Goal: Task Accomplishment & Management: Manage account settings

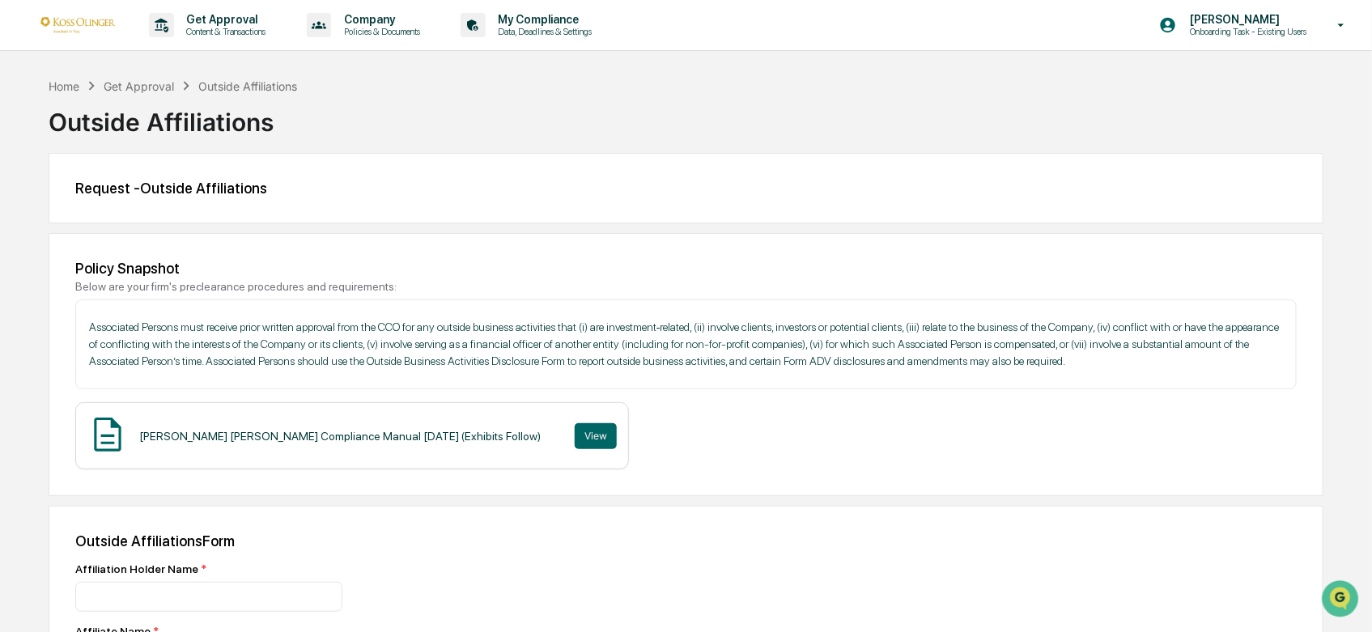
scroll to position [581, 0]
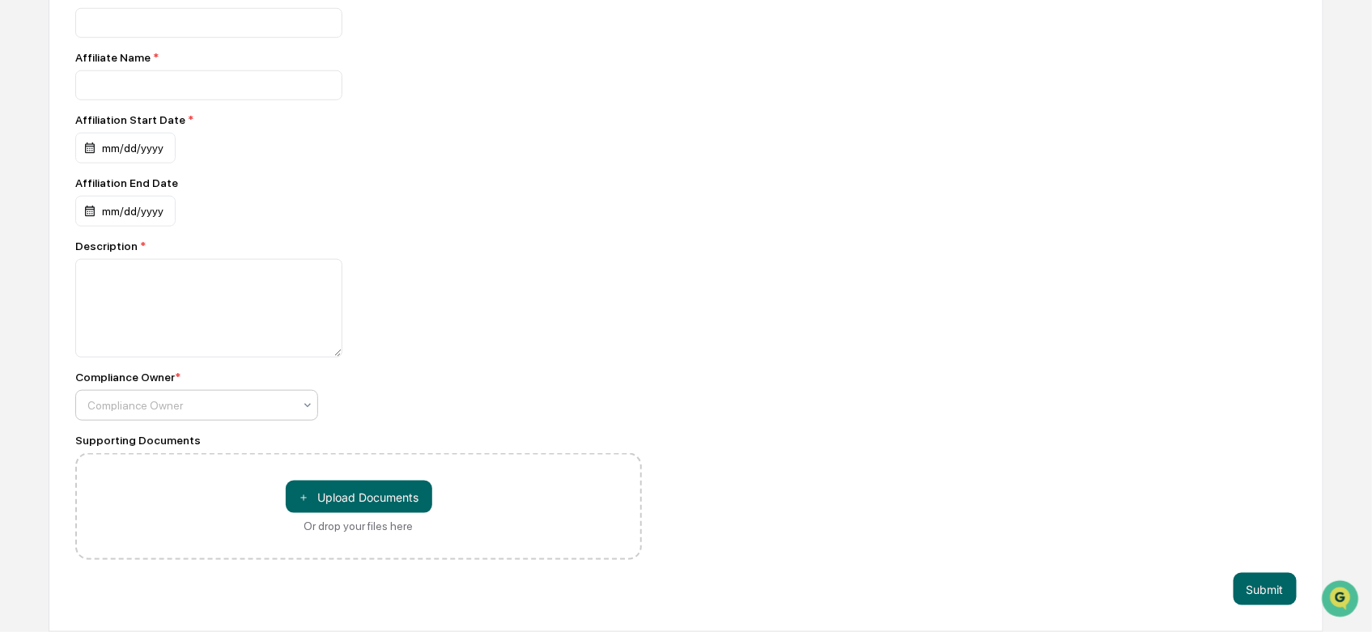
click at [302, 418] on div at bounding box center [307, 405] width 13 height 29
click at [205, 409] on div at bounding box center [190, 405] width 206 height 16
click at [617, 312] on div at bounding box center [358, 308] width 566 height 99
click at [883, 438] on div "Outside Affiliations Form Affiliation Holder Name * Affiliate Name * Affiliatio…" at bounding box center [686, 282] width 1274 height 700
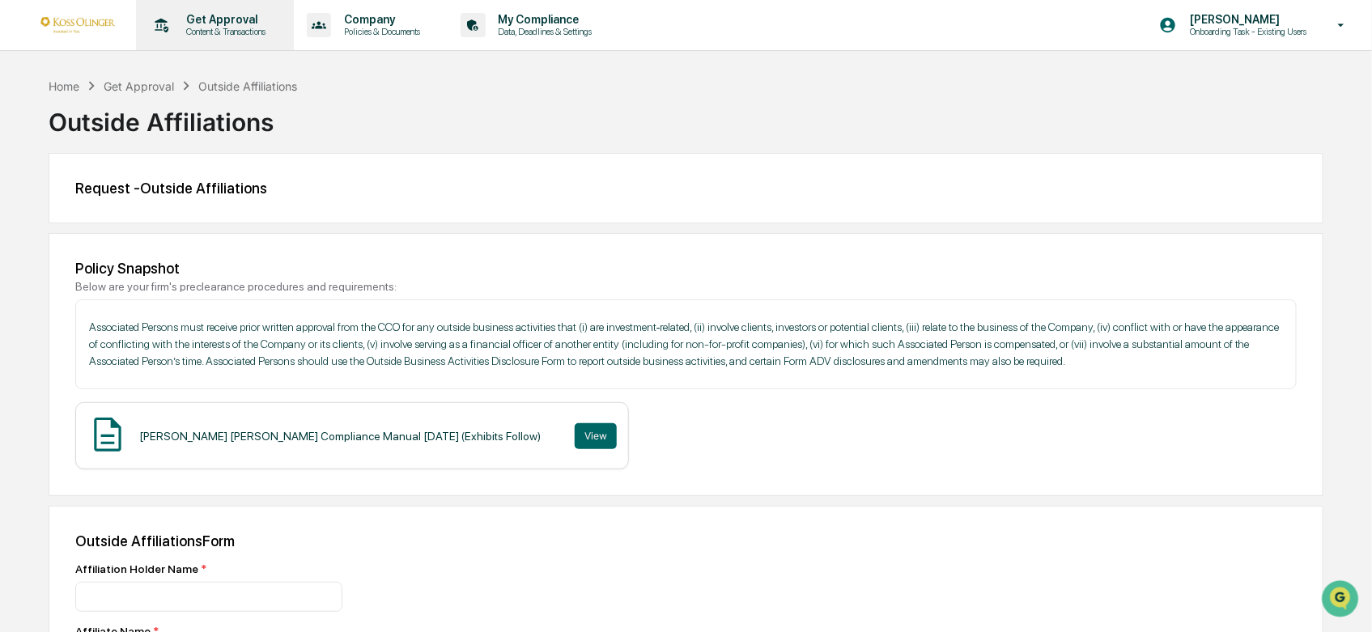
click at [236, 38] on div "Get Approval Content & Transactions" at bounding box center [213, 25] width 142 height 50
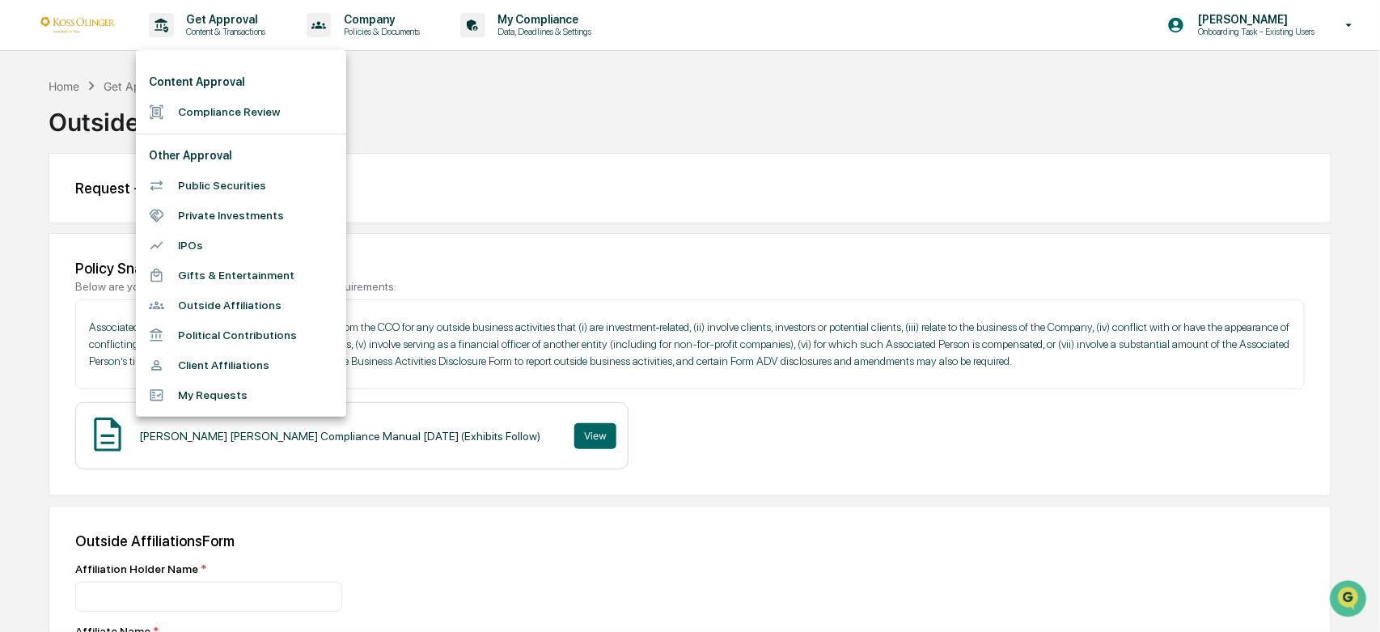
click at [359, 37] on div at bounding box center [690, 316] width 1380 height 632
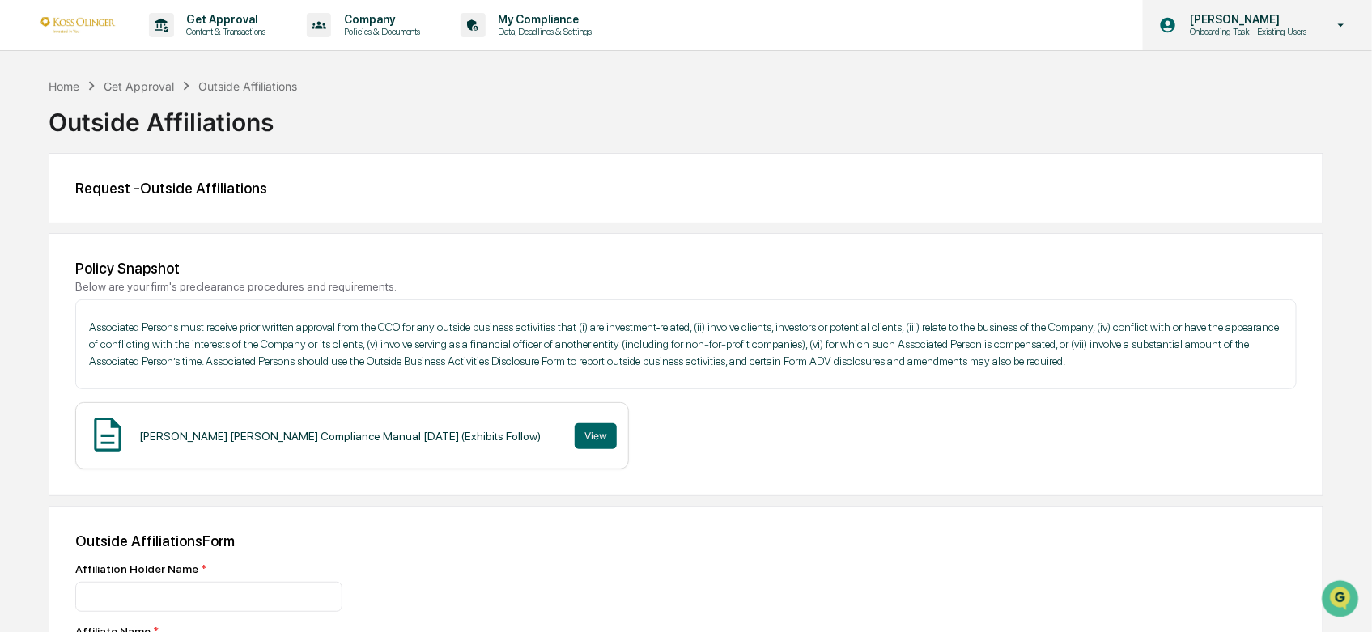
click at [1261, 40] on div "[PERSON_NAME] Onboarding Task - Existing Users" at bounding box center [1257, 25] width 229 height 50
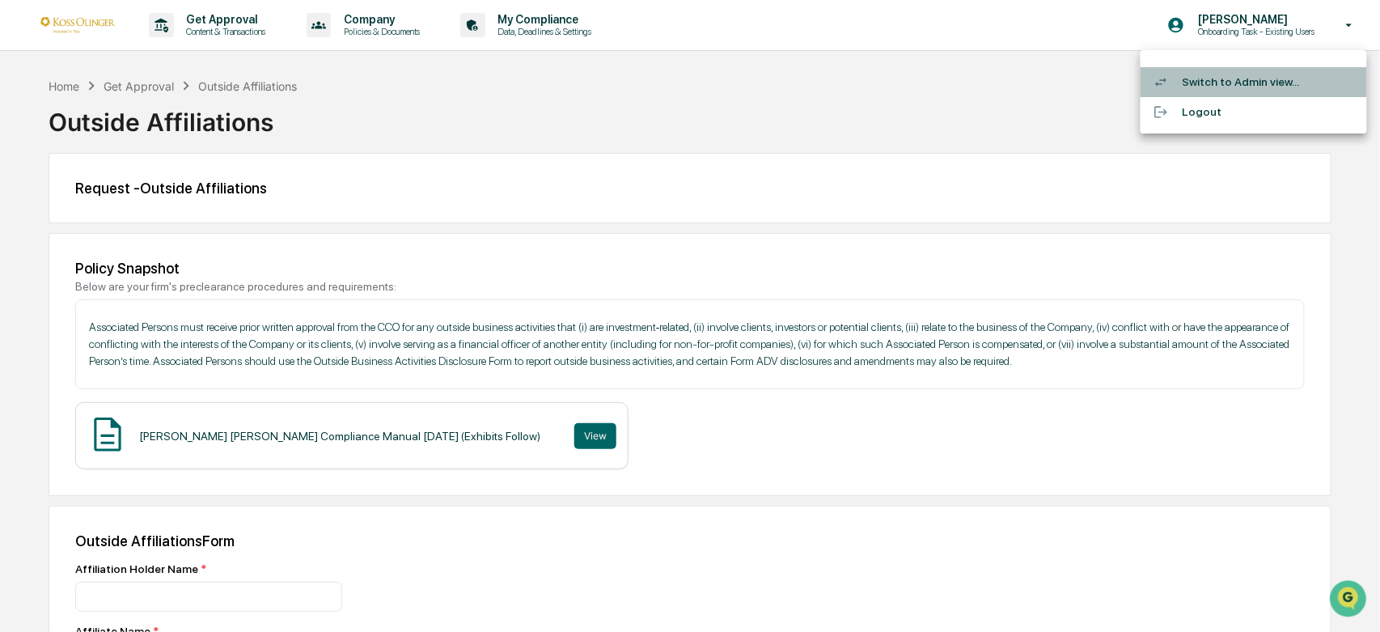
click at [1219, 84] on li "Switch to Admin view..." at bounding box center [1254, 82] width 227 height 30
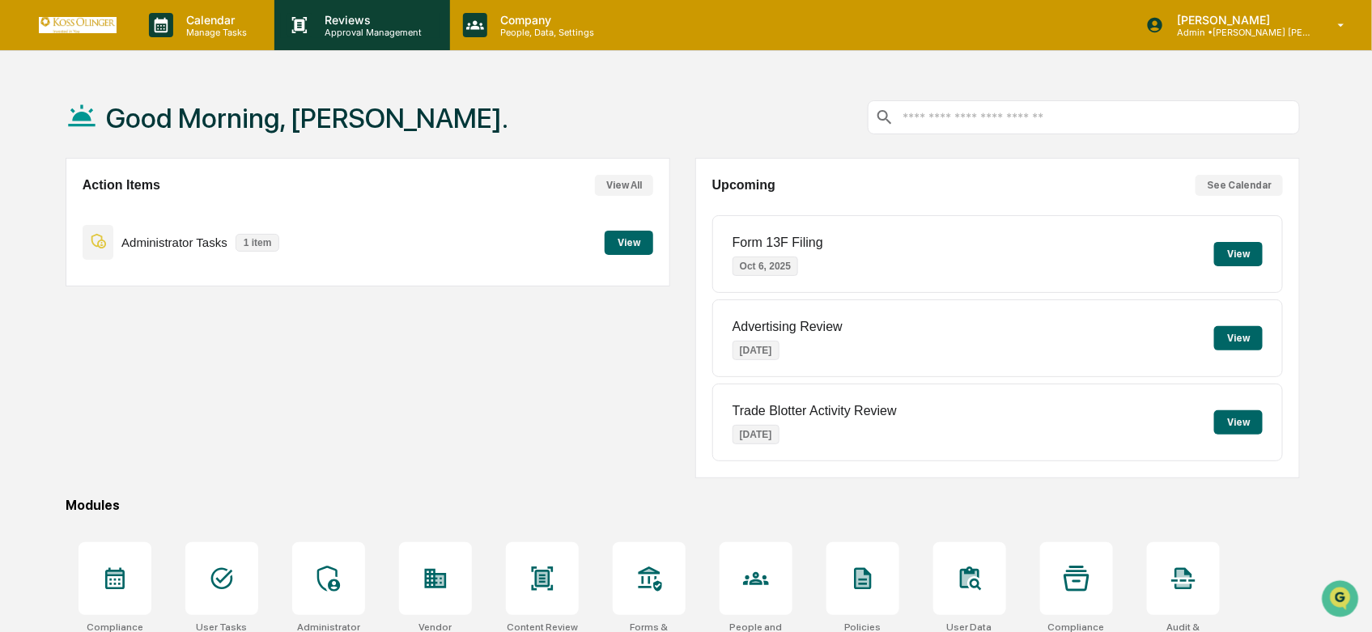
click at [313, 28] on p "Approval Management" at bounding box center [371, 32] width 118 height 11
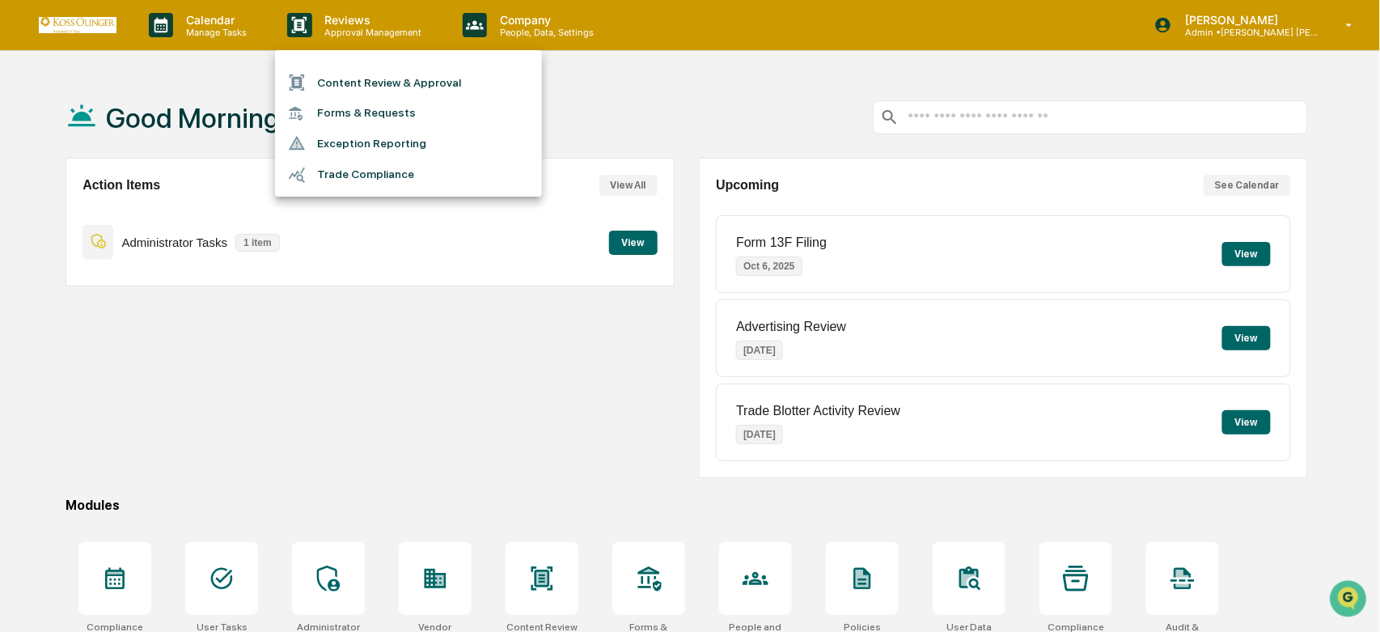
click at [367, 246] on div at bounding box center [690, 316] width 1380 height 632
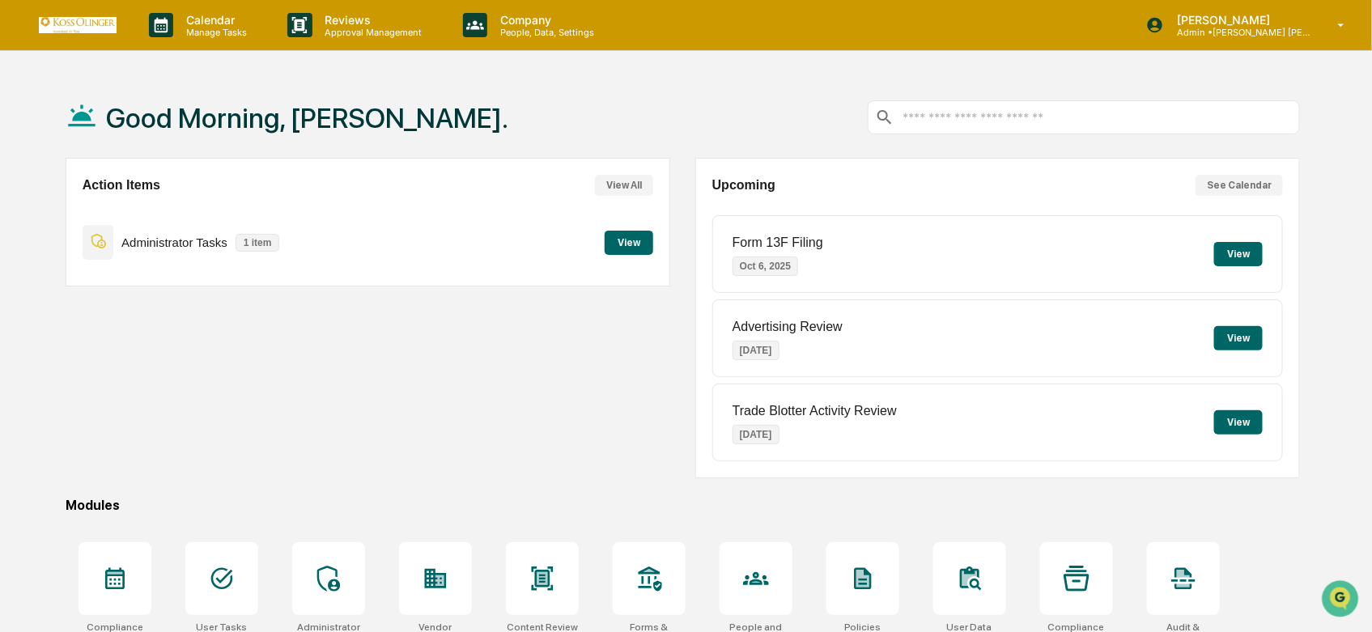
click at [625, 193] on button "View All" at bounding box center [624, 185] width 58 height 21
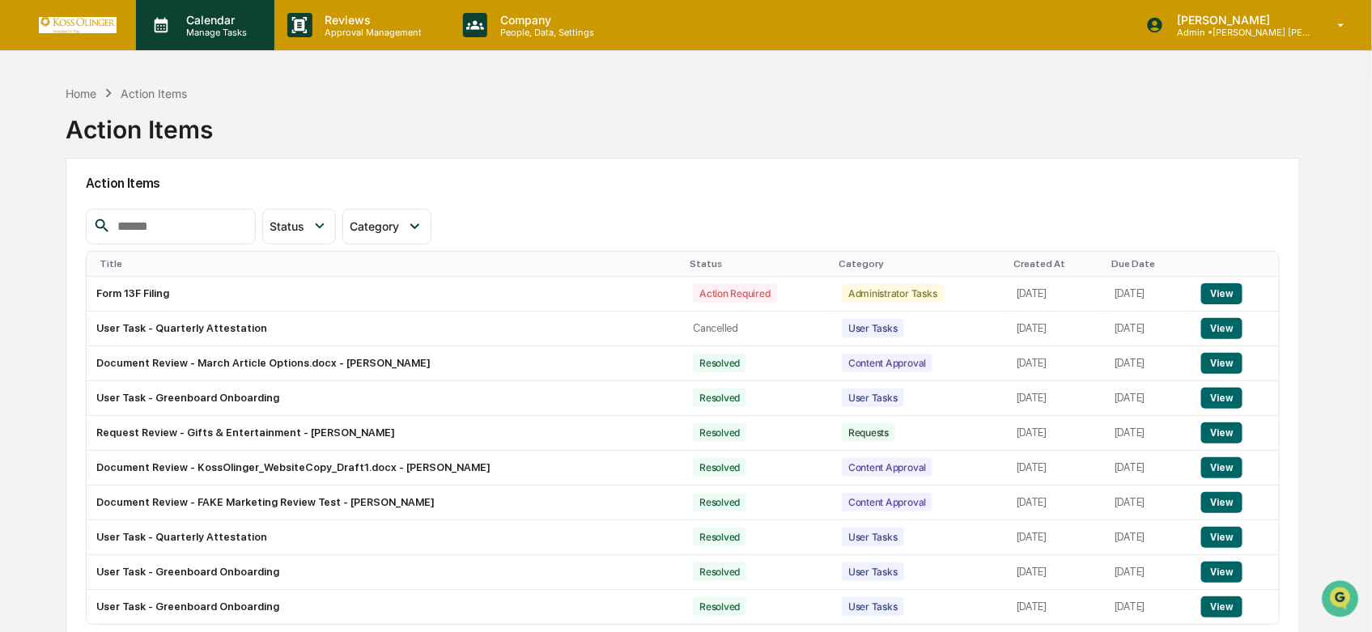
click at [201, 33] on p "Manage Tasks" at bounding box center [214, 32] width 82 height 11
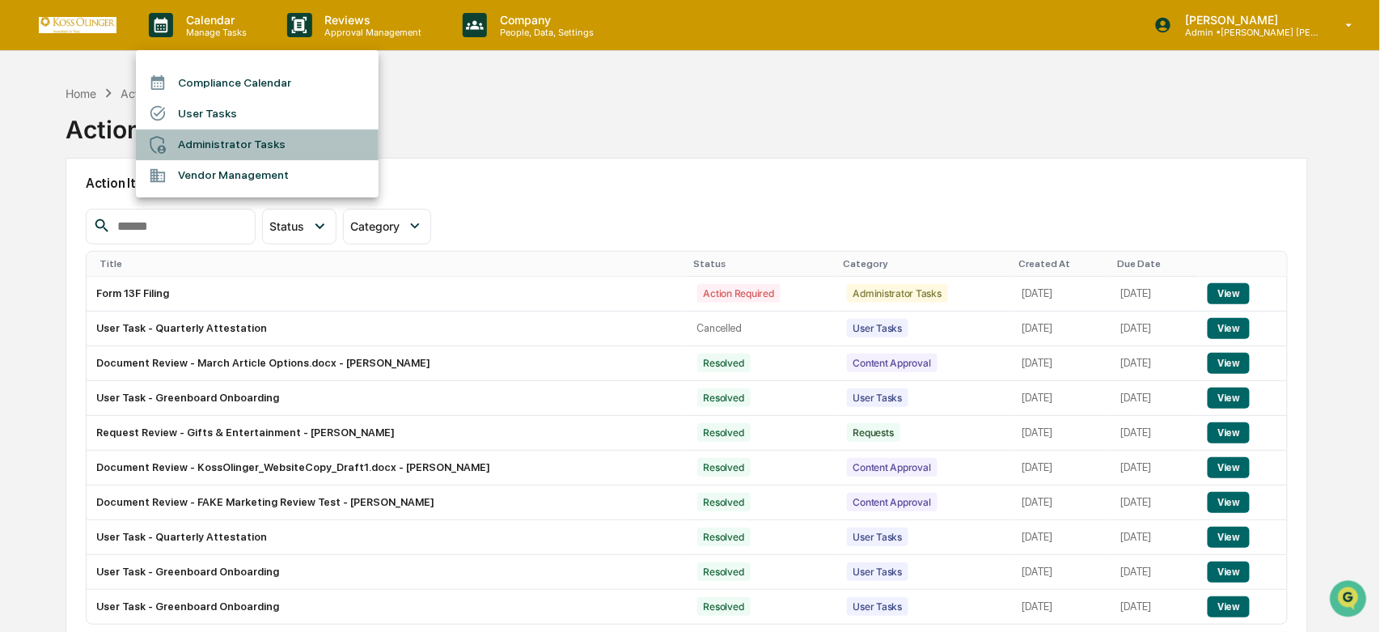
click at [228, 140] on li "Administrator Tasks" at bounding box center [257, 144] width 243 height 31
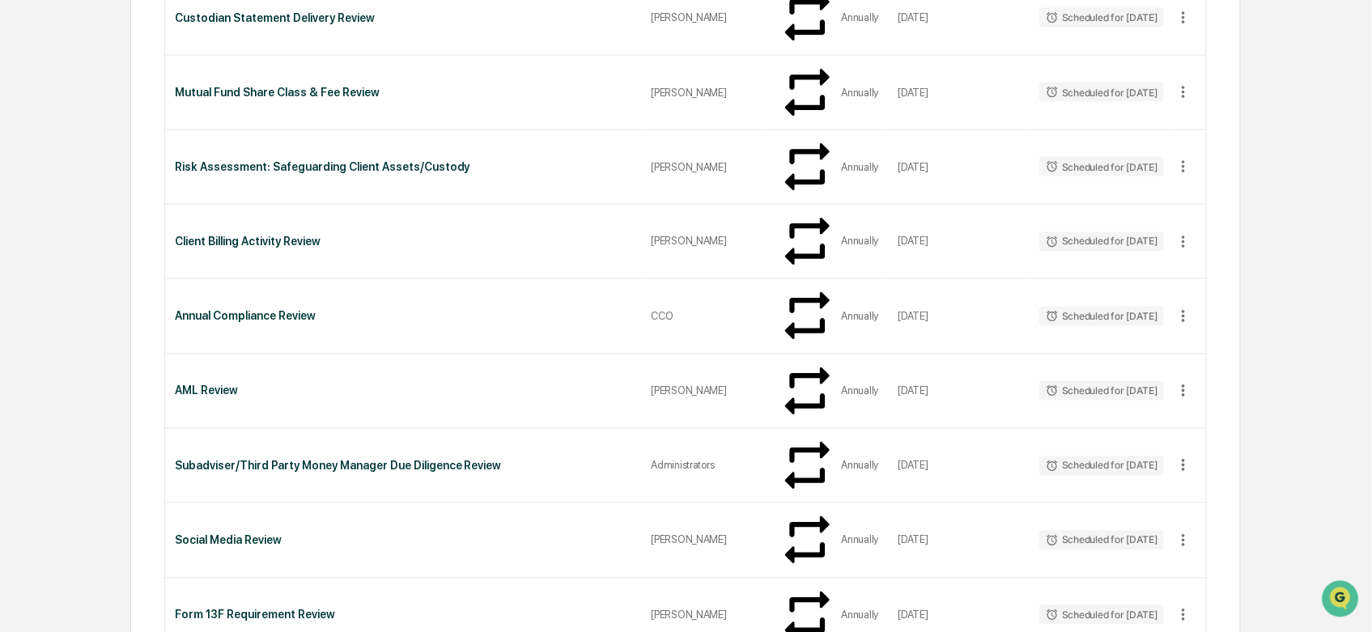
scroll to position [948, 0]
